Goal: Transaction & Acquisition: Purchase product/service

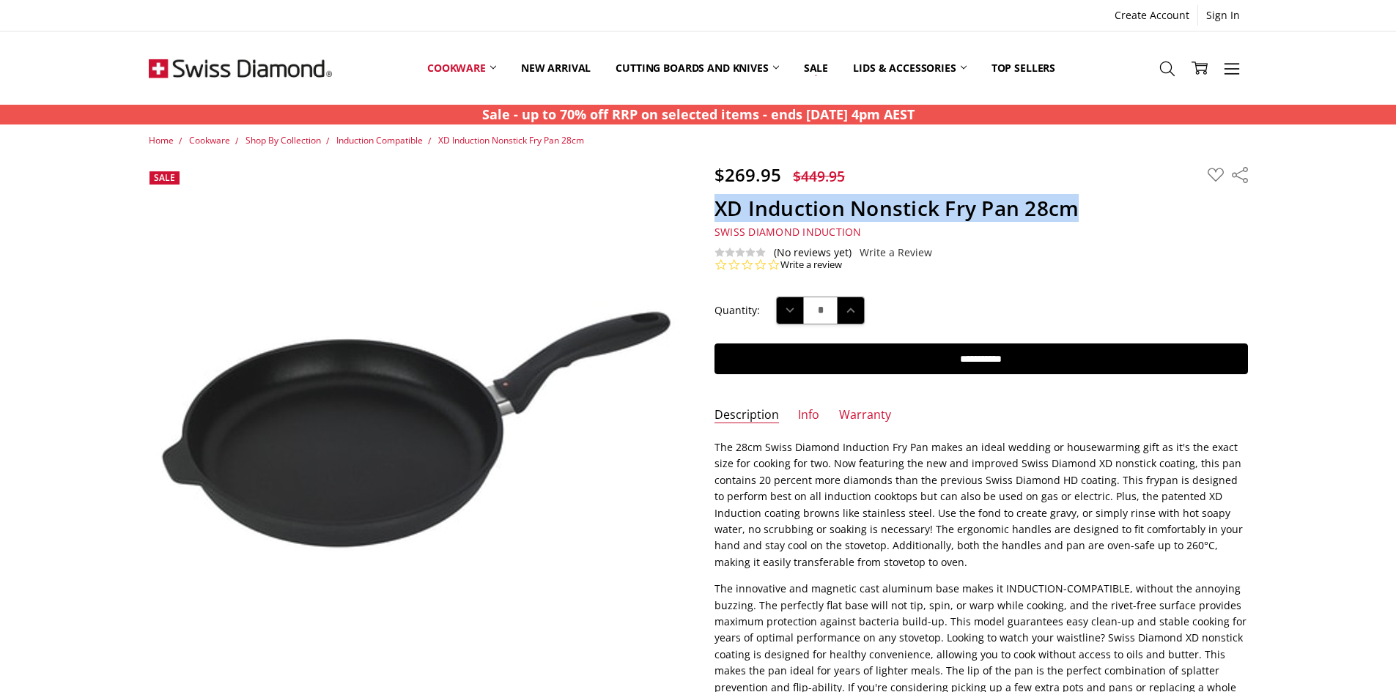
drag, startPoint x: 1083, startPoint y: 210, endPoint x: 717, endPoint y: 200, distance: 365.7
click at [717, 200] on h1 "XD Induction Nonstick Fry Pan 28cm" at bounding box center [980, 209] width 533 height 26
copy h1 "XD Induction Nonstick Fry Pan 28cm"
